Goal: Transaction & Acquisition: Purchase product/service

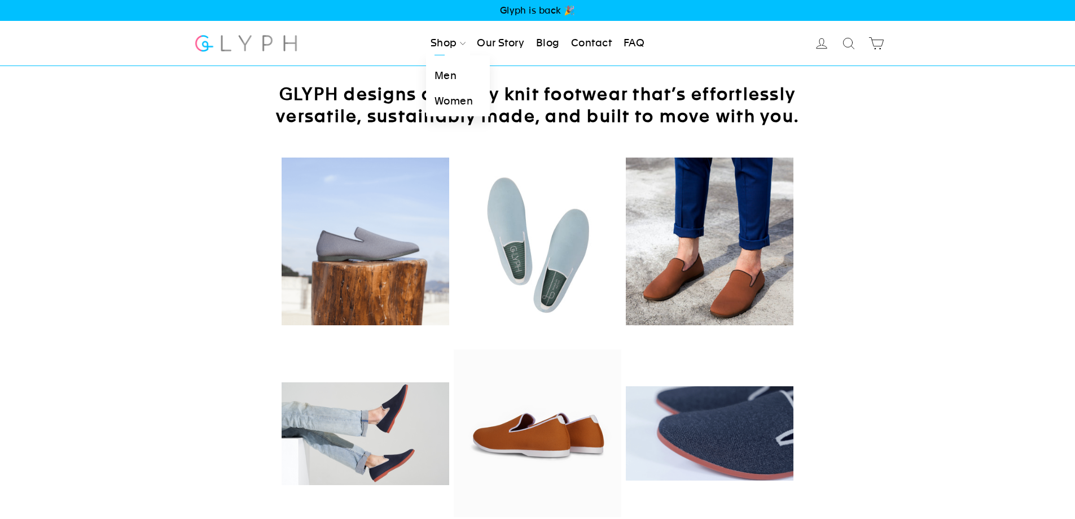
click at [441, 71] on link "Men" at bounding box center [458, 75] width 64 height 25
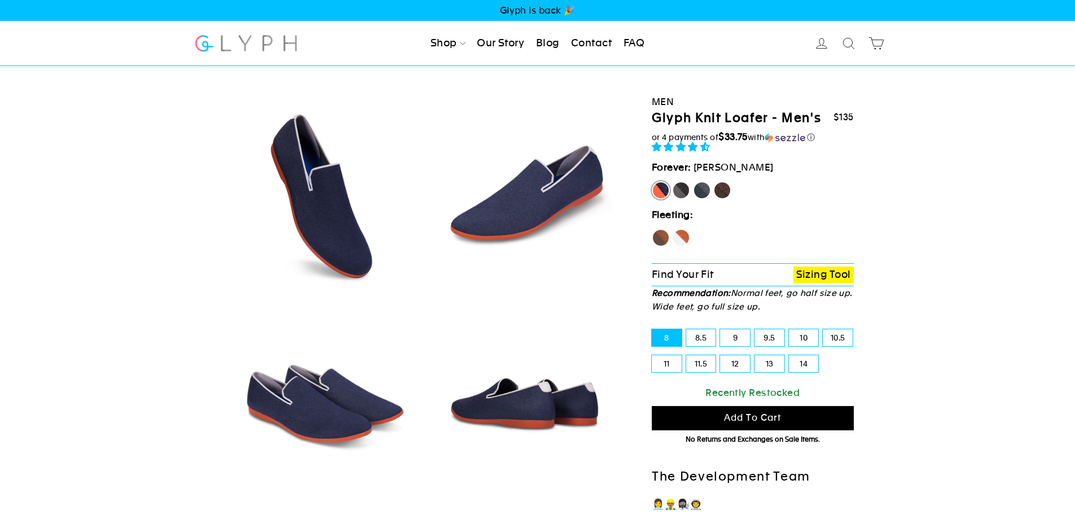
select select "highest-rating"
click at [800, 358] on label "14" at bounding box center [804, 363] width 30 height 17
click at [790, 356] on input "14" at bounding box center [789, 355] width 1 height 1
radio input "true"
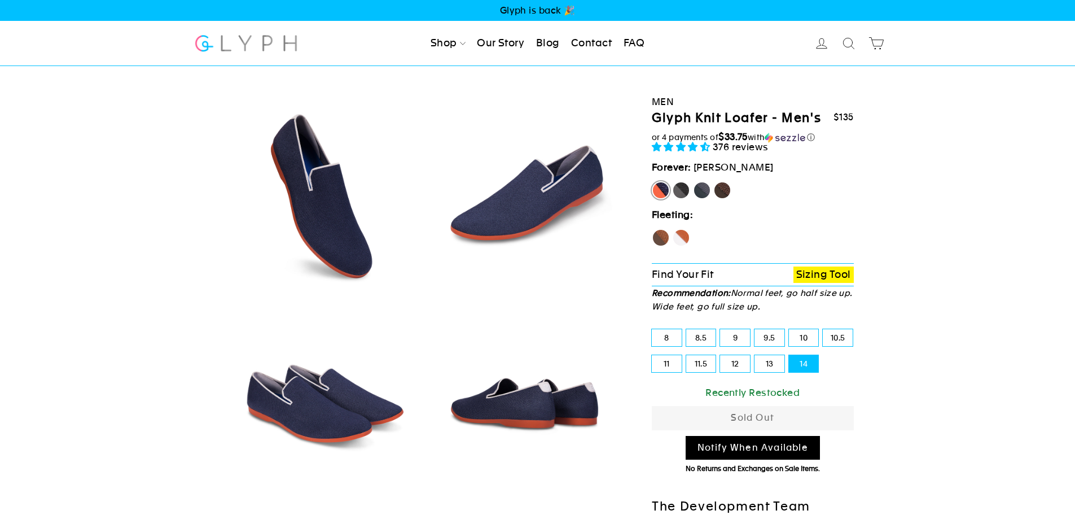
click at [676, 182] on label "Panther" at bounding box center [681, 190] width 18 height 18
click at [673, 182] on input "Panther" at bounding box center [672, 181] width 1 height 1
radio input "true"
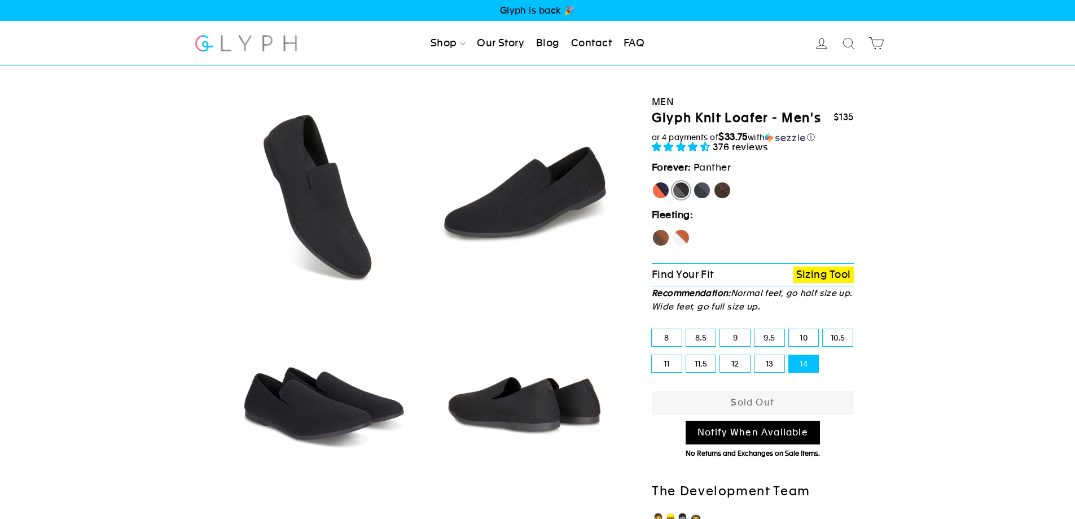
click at [703, 191] on label "Rhino" at bounding box center [702, 190] width 18 height 18
click at [694, 182] on input "Rhino" at bounding box center [693, 181] width 1 height 1
radio input "true"
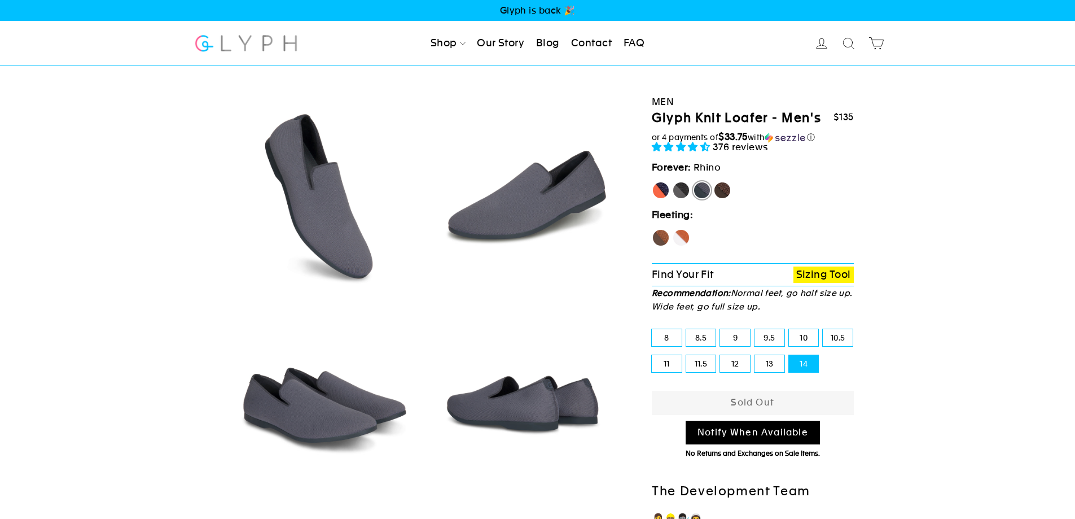
click at [725, 193] on label "Mustang" at bounding box center [722, 190] width 18 height 18
click at [714, 182] on input "Mustang" at bounding box center [713, 181] width 1 height 1
radio input "true"
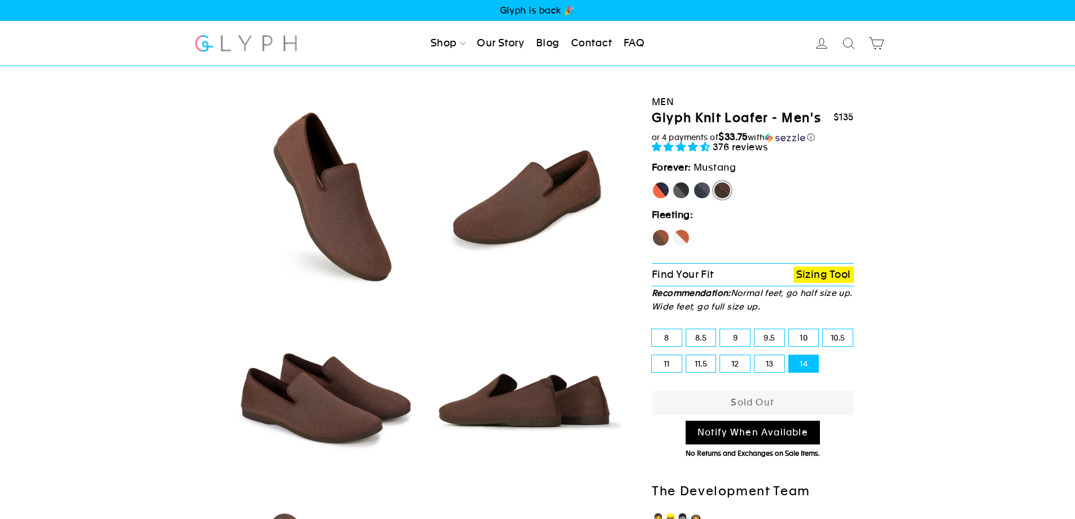
click at [658, 234] on label "Hawk" at bounding box center [661, 238] width 18 height 18
click at [653, 229] on input "Hawk" at bounding box center [652, 229] width 1 height 1
radio input "true"
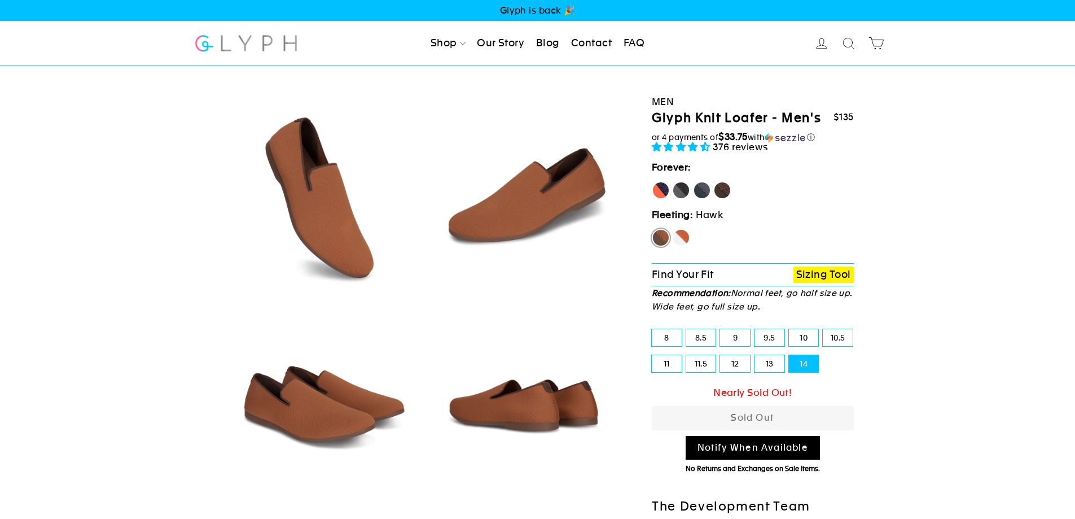
click at [681, 236] on label "Fox" at bounding box center [681, 238] width 18 height 18
click at [673, 229] on input "Fox" at bounding box center [672, 229] width 1 height 1
radio input "true"
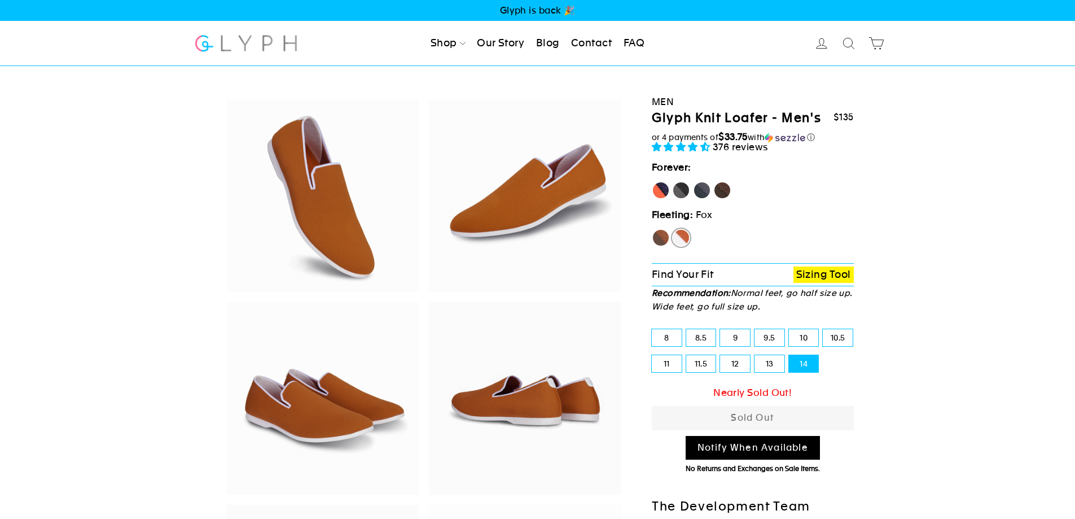
click at [658, 193] on label "[PERSON_NAME]" at bounding box center [661, 190] width 18 height 18
click at [653, 182] on input "[PERSON_NAME]" at bounding box center [652, 181] width 1 height 1
radio input "true"
